Goal: Find specific page/section: Find specific page/section

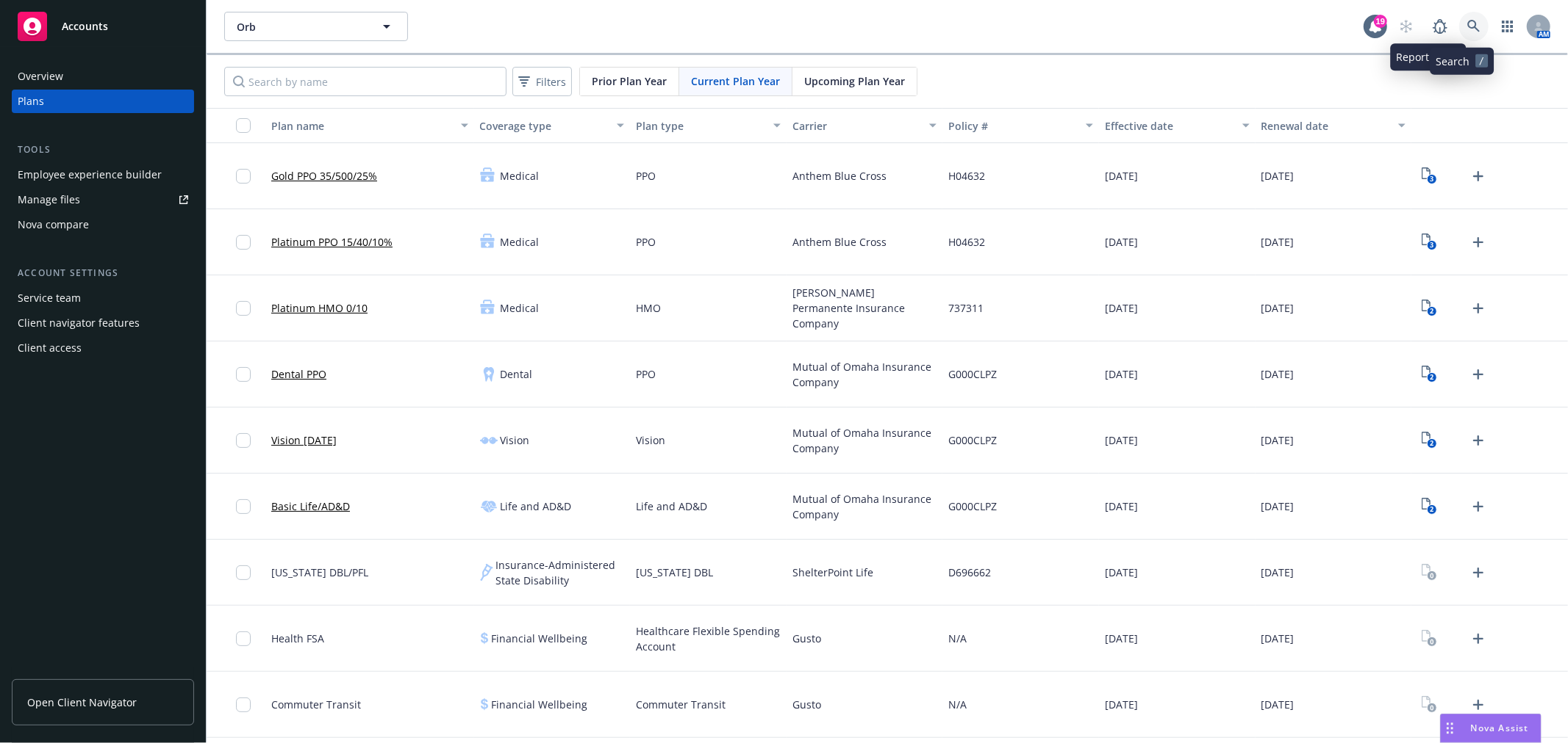
click at [1467, 26] on icon at bounding box center [1473, 26] width 13 height 13
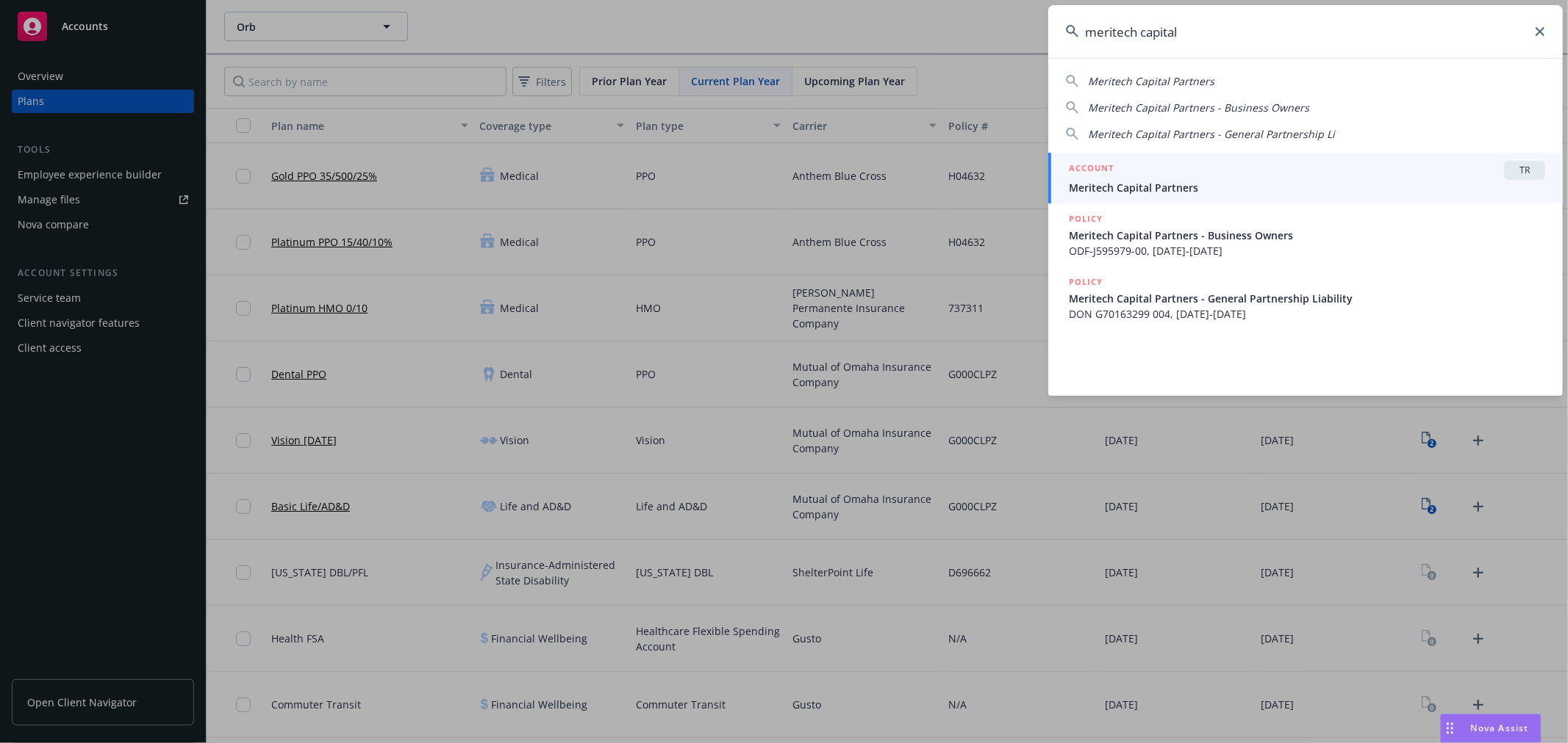
type input "meritech capital"
click at [1400, 180] on span "Meritech Capital Partners" at bounding box center [1306, 188] width 476 height 16
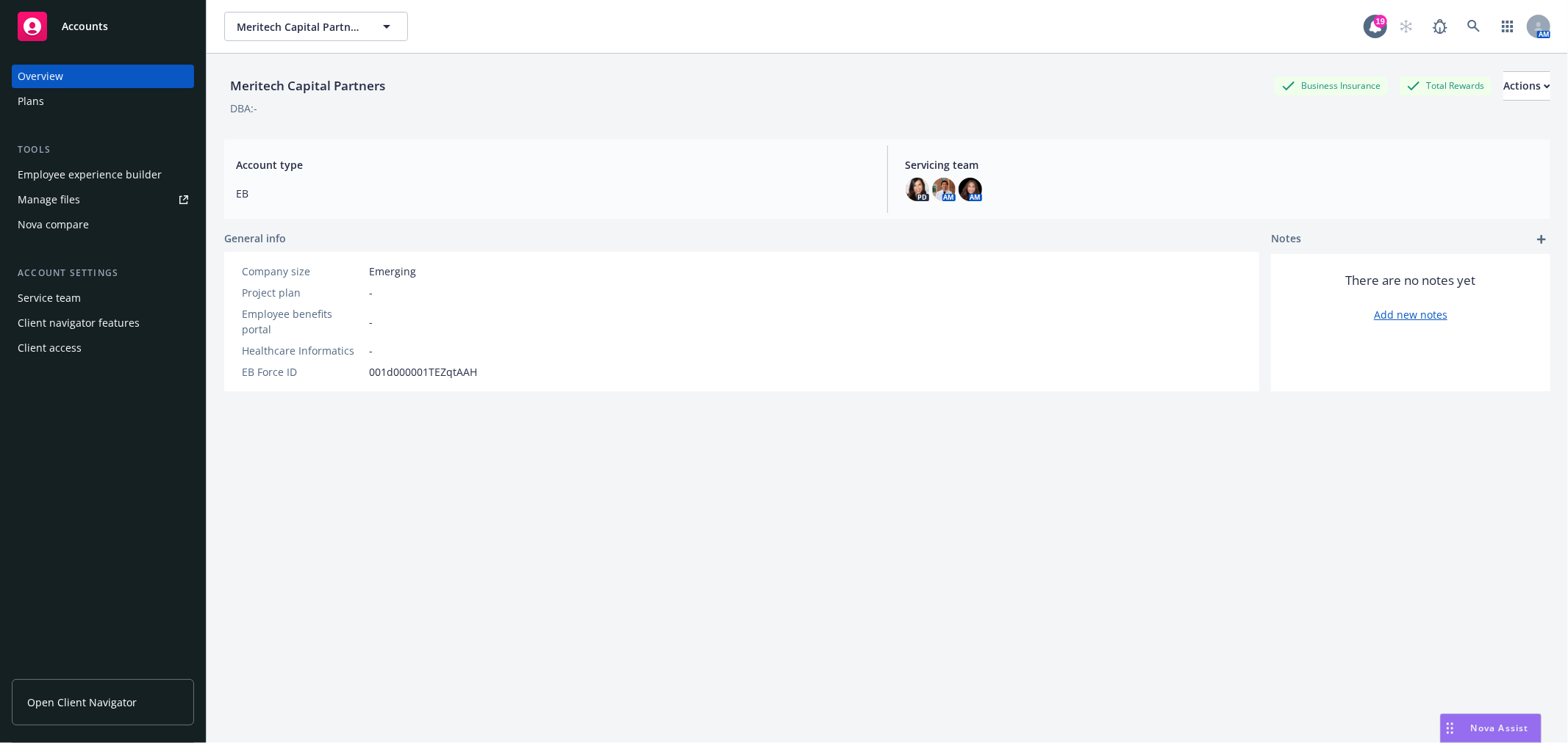
click at [111, 98] on div "Plans" at bounding box center [103, 101] width 171 height 23
